Goal: Information Seeking & Learning: Learn about a topic

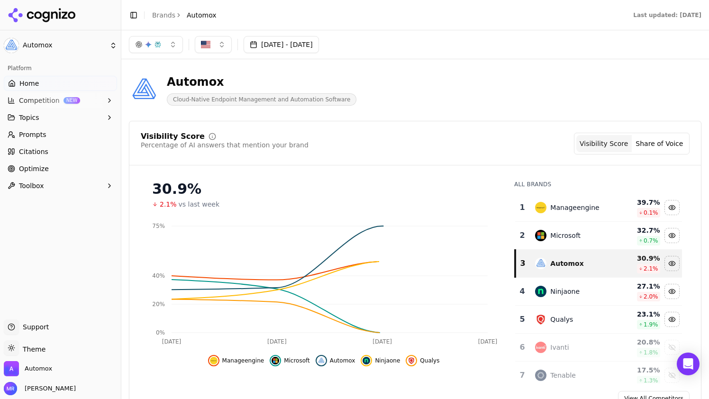
click at [319, 46] on button "[DATE] - [DATE]" at bounding box center [281, 44] width 75 height 17
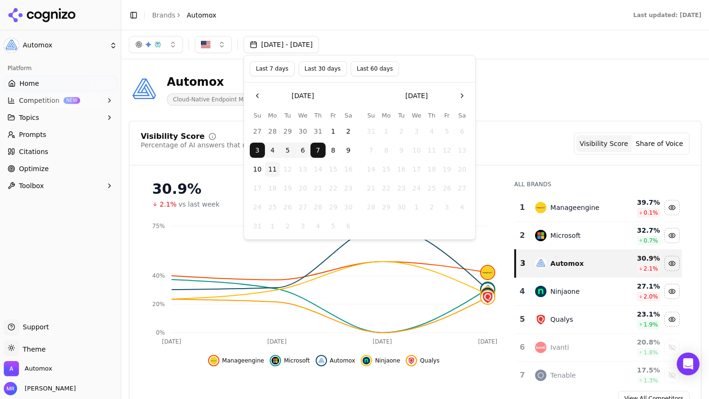
click at [278, 69] on button "Last 7 days" at bounding box center [272, 68] width 45 height 15
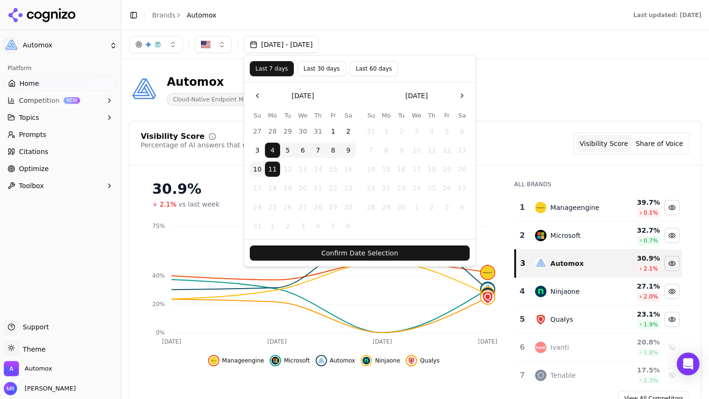
click at [345, 255] on button "Confirm Date Selection" at bounding box center [360, 253] width 220 height 15
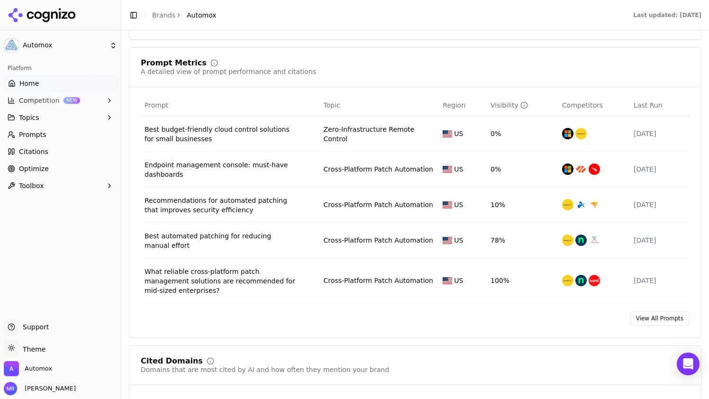
scroll to position [598, 0]
click at [246, 202] on div "Recommendations for automated patching that improves security efficiency" at bounding box center [221, 204] width 152 height 19
